Goal: Transaction & Acquisition: Purchase product/service

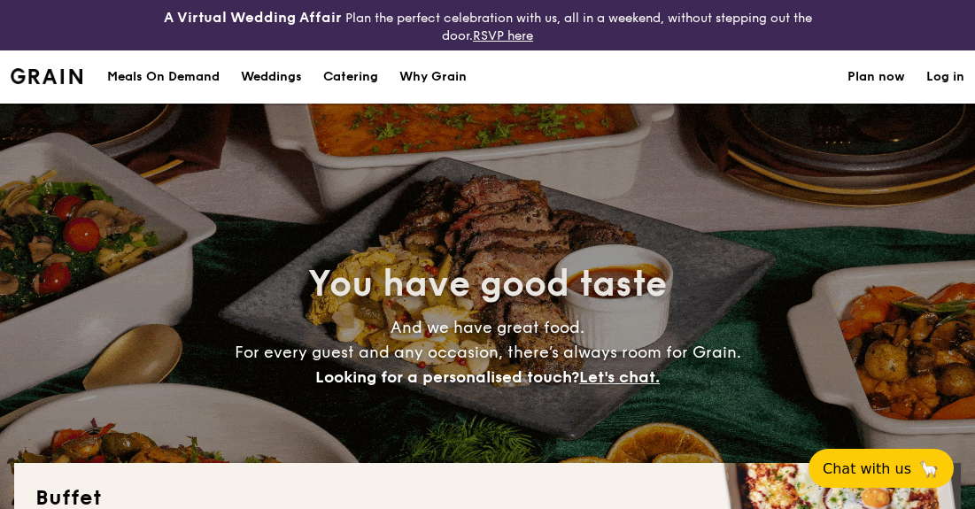
select select
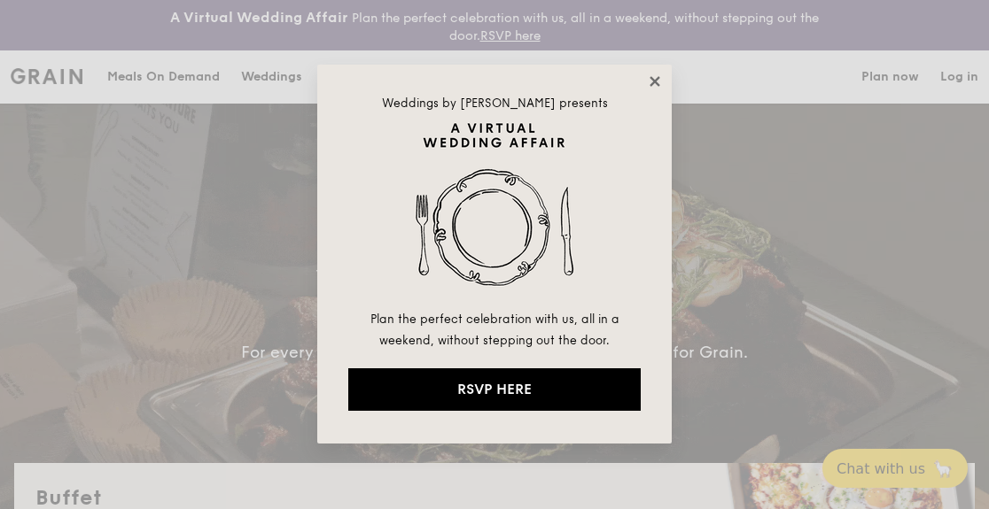
click at [648, 86] on icon at bounding box center [655, 82] width 16 height 16
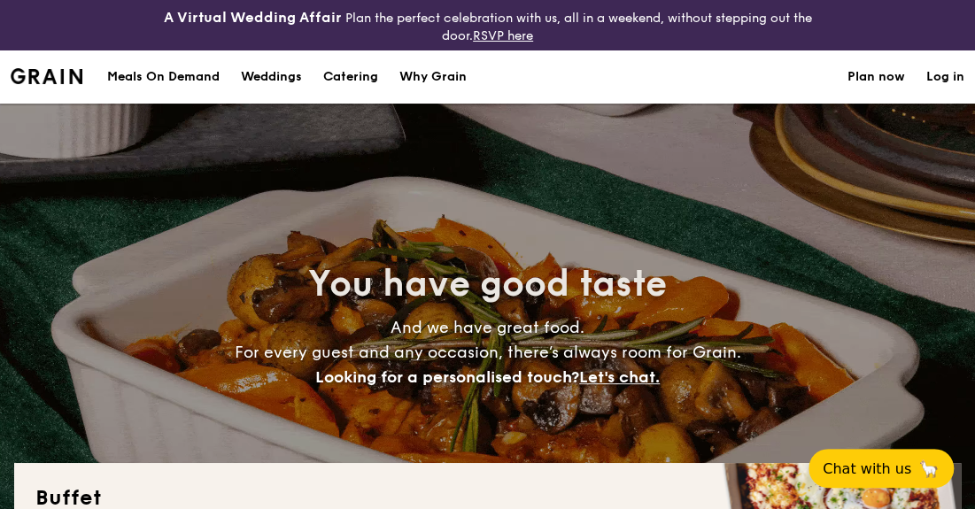
click at [353, 69] on h1 "Catering" at bounding box center [350, 77] width 55 height 53
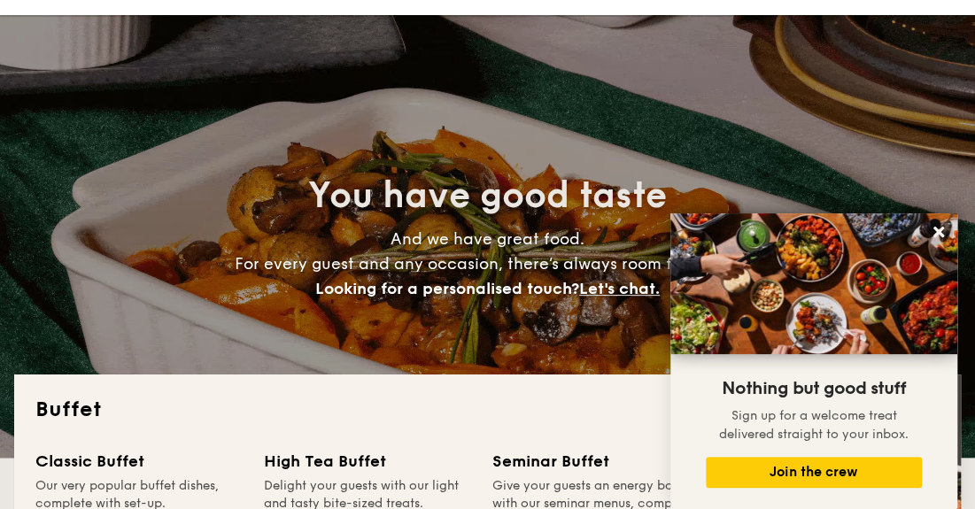
scroll to position [620, 0]
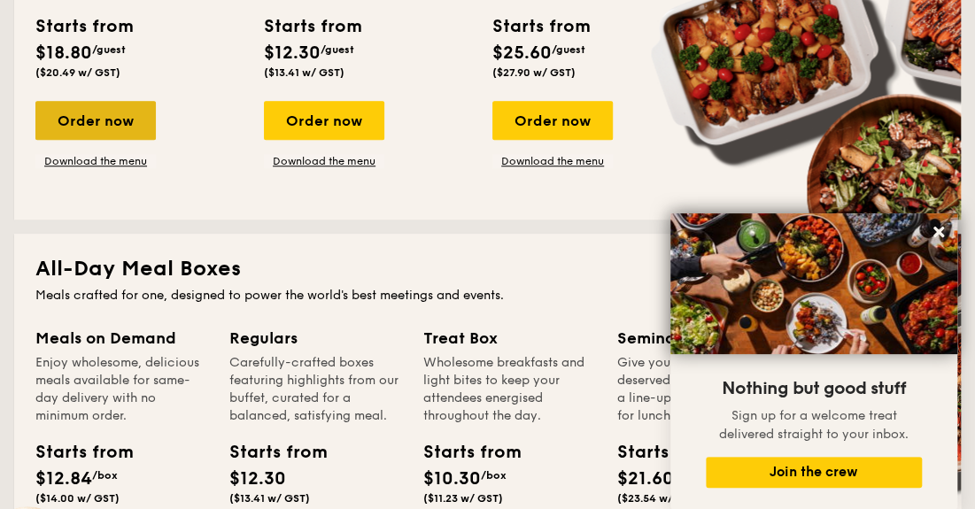
click at [101, 125] on div "Order now" at bounding box center [95, 120] width 120 height 39
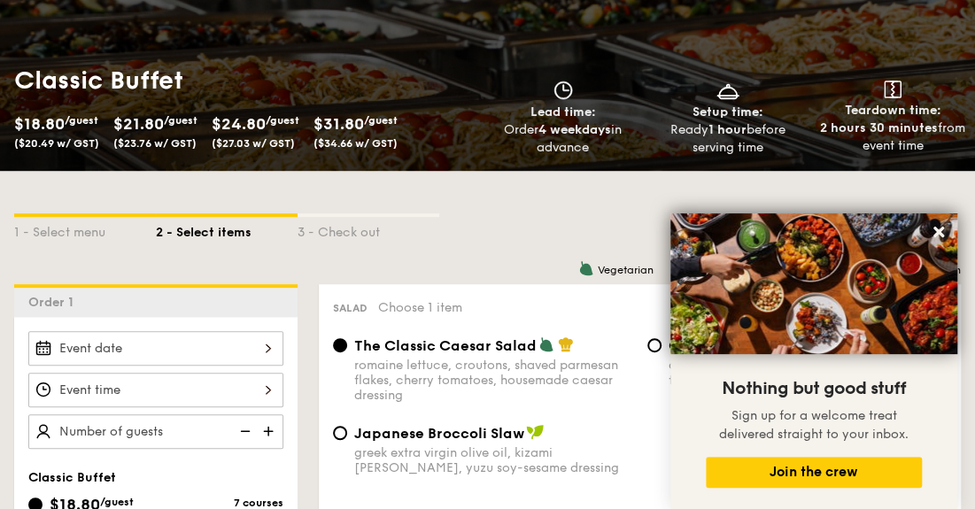
scroll to position [354, 0]
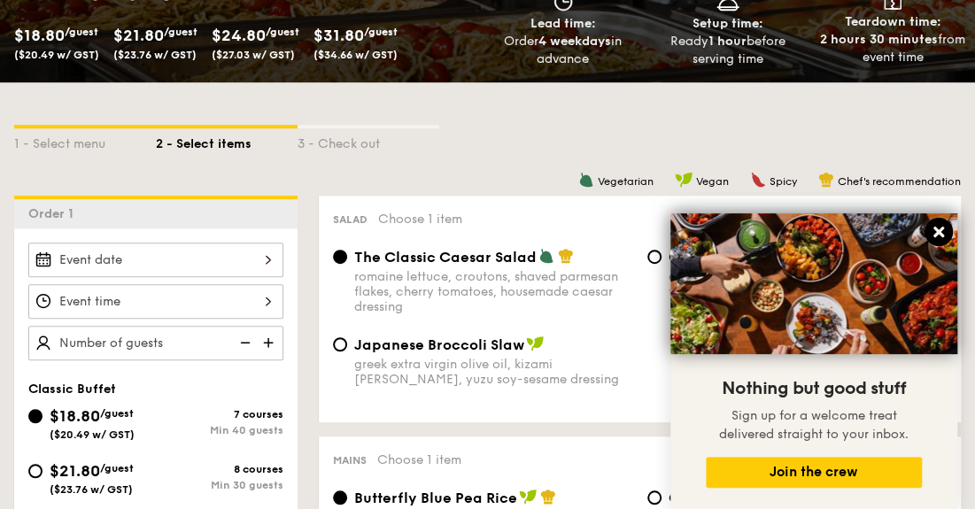
click at [938, 230] on icon at bounding box center [939, 232] width 16 height 16
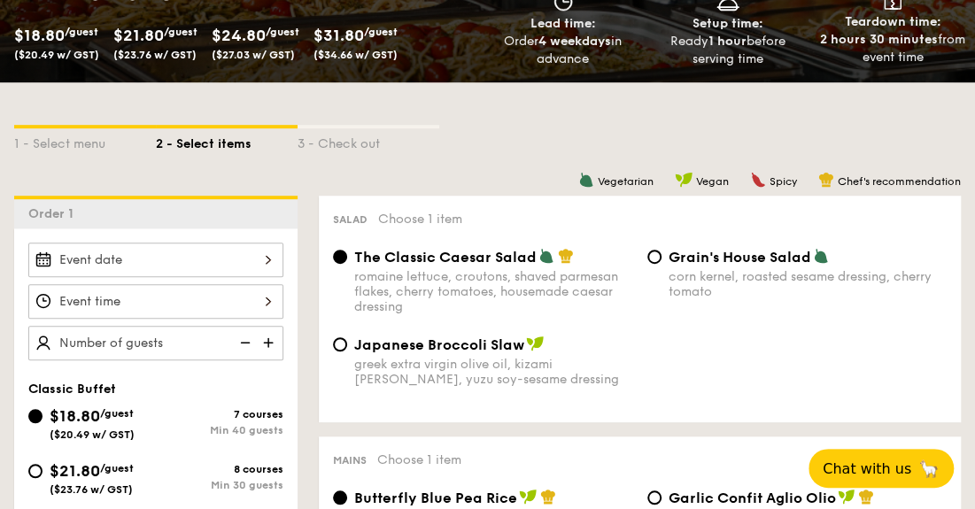
click at [128, 261] on div at bounding box center [155, 260] width 255 height 35
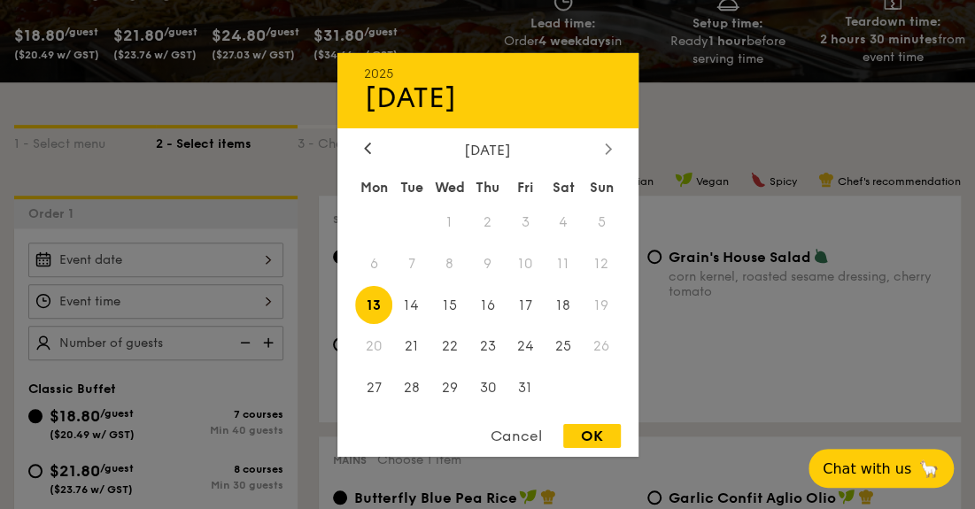
click at [605, 141] on div at bounding box center [609, 149] width 16 height 17
click at [605, 143] on icon at bounding box center [608, 149] width 7 height 12
click at [610, 342] on span "28" at bounding box center [602, 347] width 38 height 38
click at [595, 347] on span "28" at bounding box center [602, 347] width 38 height 38
click at [596, 346] on span "28" at bounding box center [602, 347] width 38 height 38
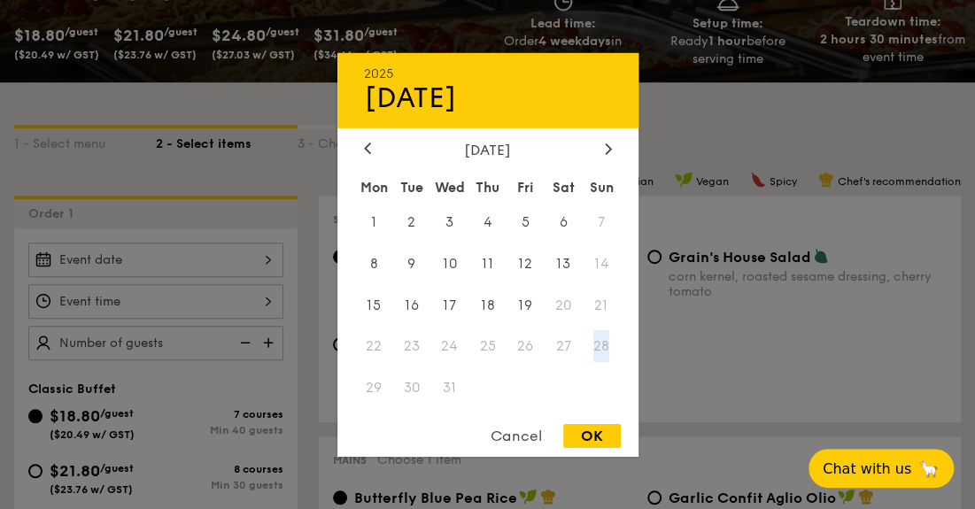
click at [599, 346] on span "28" at bounding box center [602, 347] width 38 height 38
click at [528, 304] on span "19" at bounding box center [526, 305] width 38 height 38
click at [587, 434] on div "OK" at bounding box center [592, 436] width 58 height 24
type input "[DATE]"
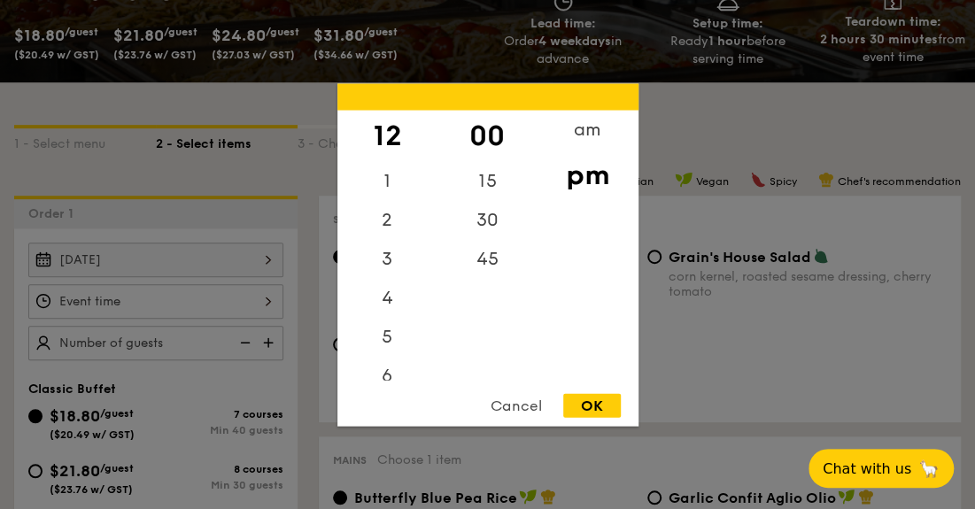
click at [179, 306] on div "12 1 2 3 4 5 6 7 8 9 10 11 00 15 30 45 am pm Cancel OK" at bounding box center [155, 301] width 255 height 35
click at [588, 407] on div "OK" at bounding box center [592, 405] width 58 height 24
type input "12:00PM"
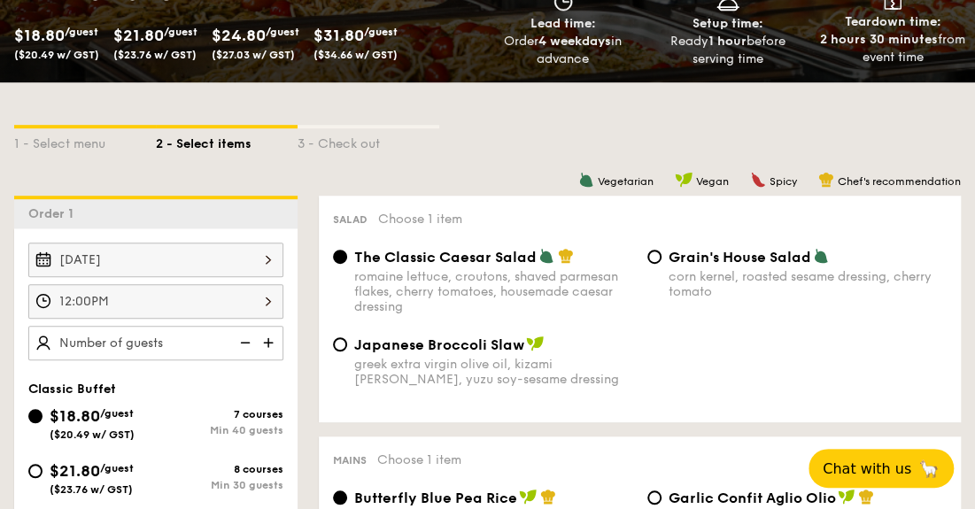
click at [266, 339] on img at bounding box center [270, 343] width 27 height 34
click at [243, 343] on img at bounding box center [243, 343] width 27 height 34
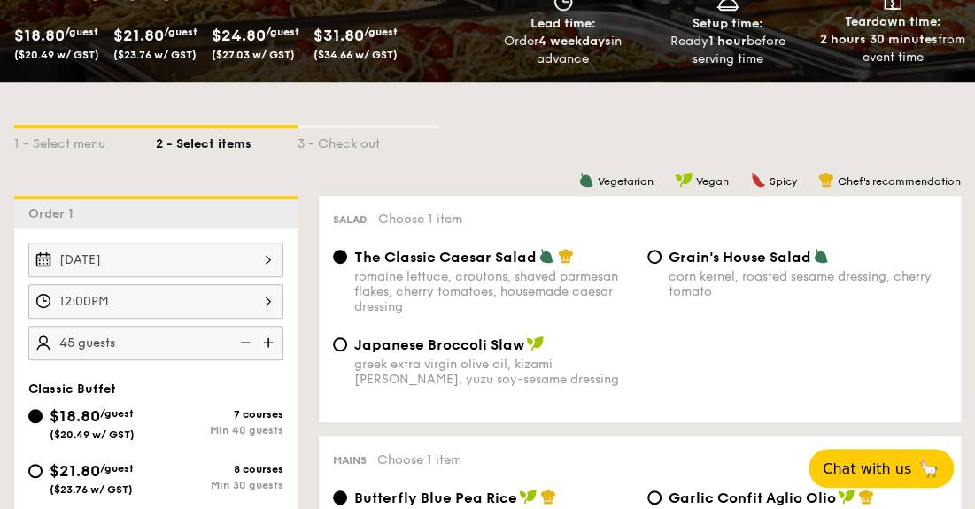
type input "40 guests"
click at [243, 343] on img at bounding box center [243, 343] width 27 height 34
